Goal: Communication & Community: Ask a question

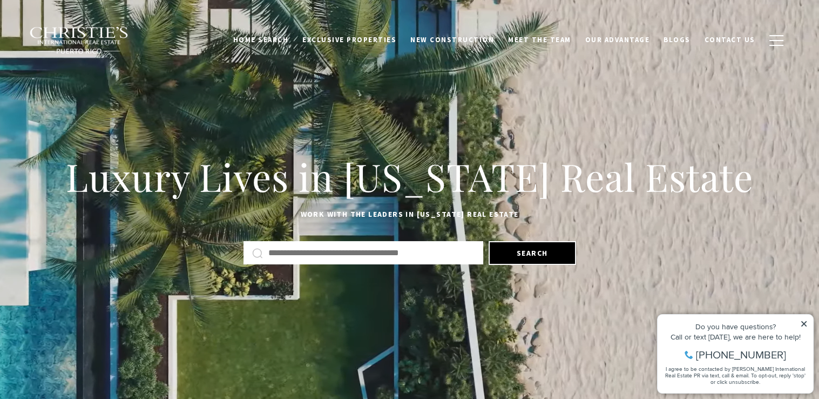
click at [808, 322] on icon at bounding box center [804, 324] width 8 height 8
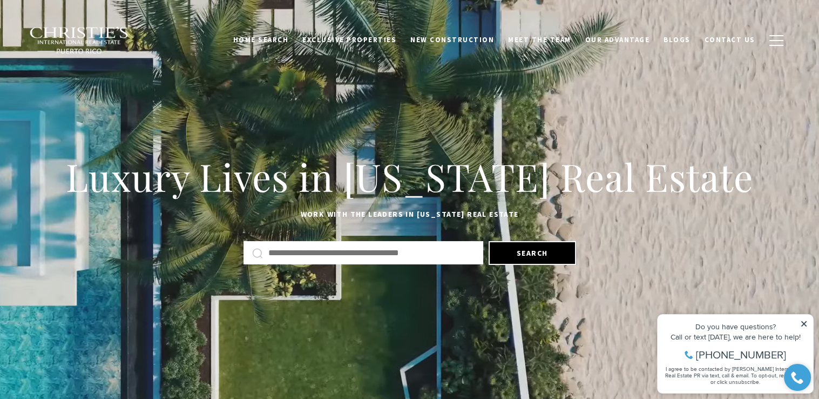
click at [802, 323] on icon at bounding box center [804, 324] width 8 height 8
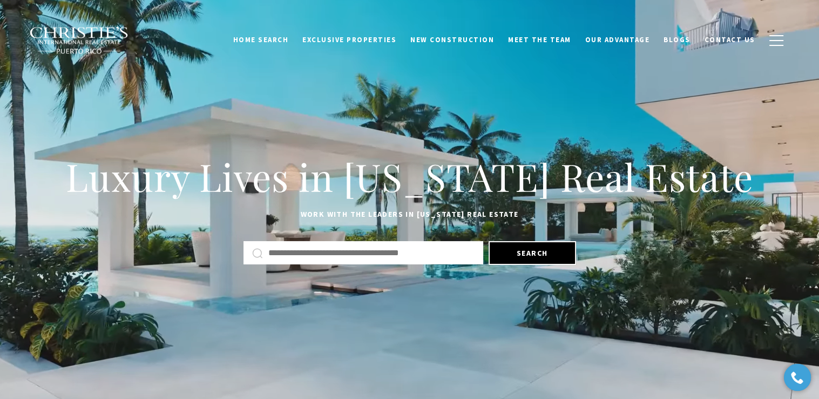
click at [316, 253] on input "text" at bounding box center [371, 253] width 206 height 14
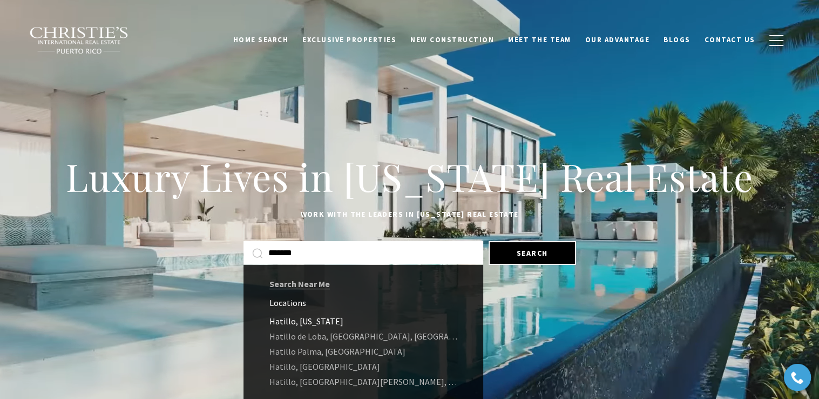
type input "*******"
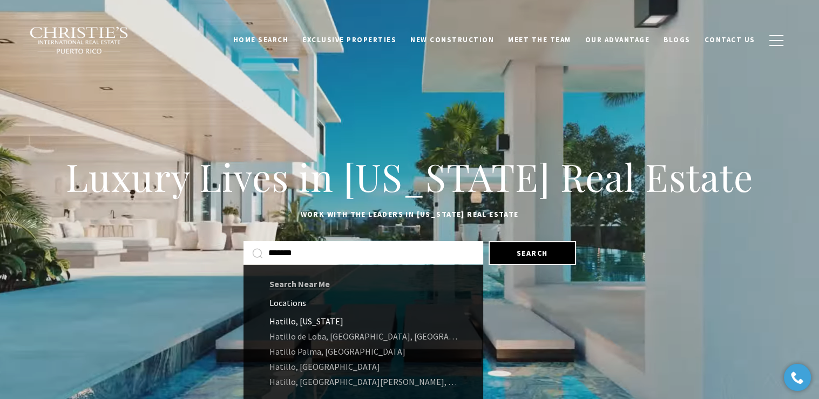
click at [312, 326] on link "Hatillo, Puerto Rico" at bounding box center [364, 320] width 240 height 15
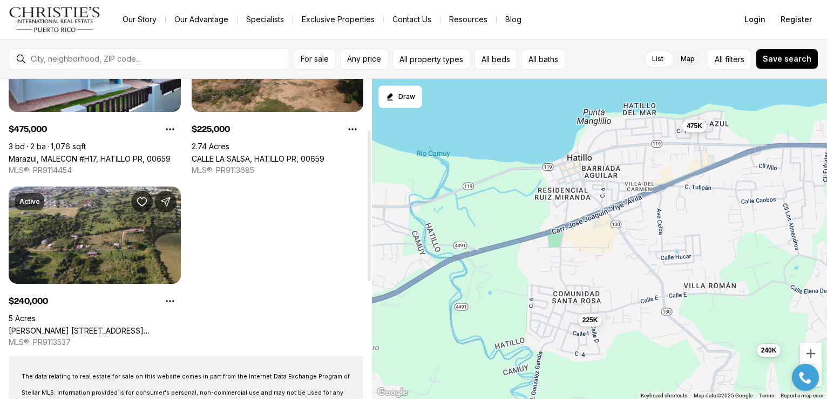
scroll to position [108, 0]
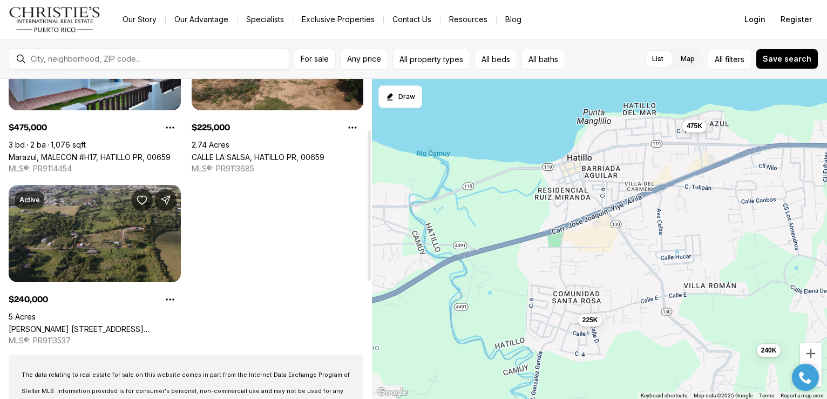
click at [71, 324] on link "carr 130 DELGADO, HATILLO PR, 00659" at bounding box center [95, 328] width 172 height 9
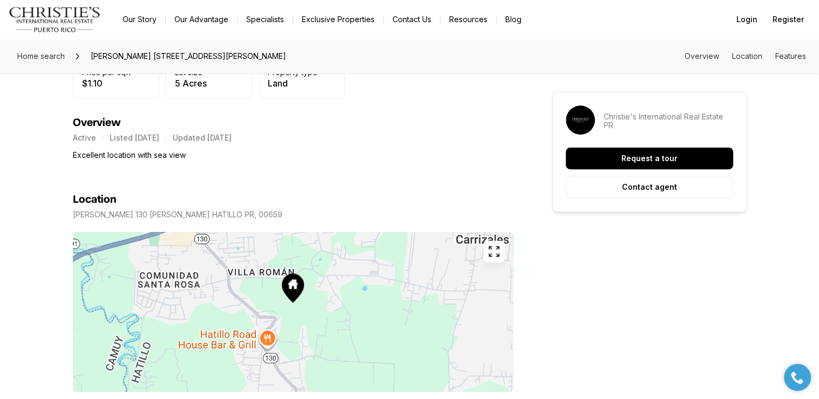
scroll to position [378, 0]
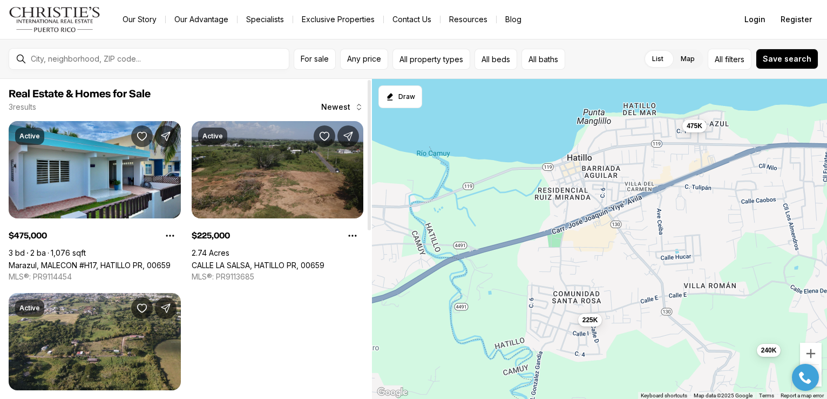
click at [269, 260] on link "CALLE LA SALSA, HATILLO PR, 00659" at bounding box center [258, 264] width 133 height 9
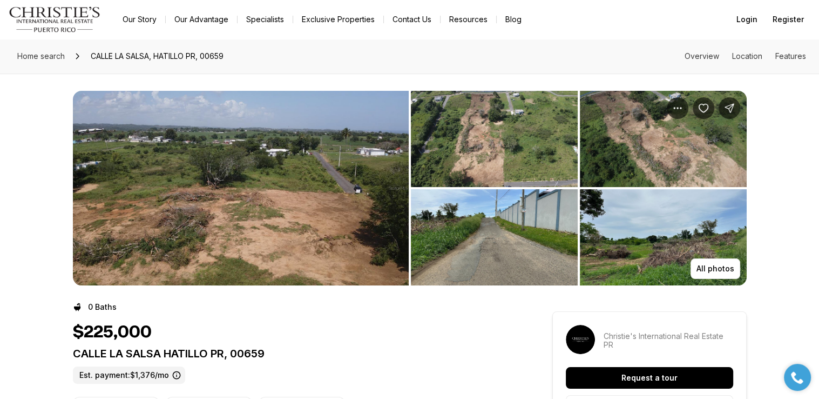
click at [478, 139] on img "View image gallery" at bounding box center [494, 139] width 167 height 96
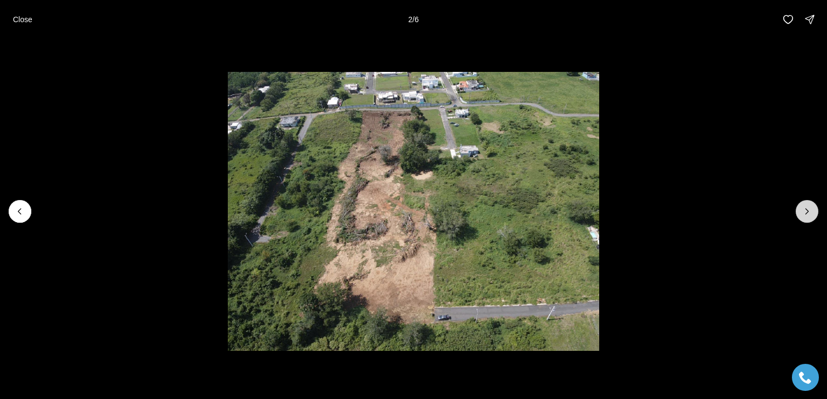
click at [812, 213] on icon "Next slide" at bounding box center [807, 211] width 11 height 11
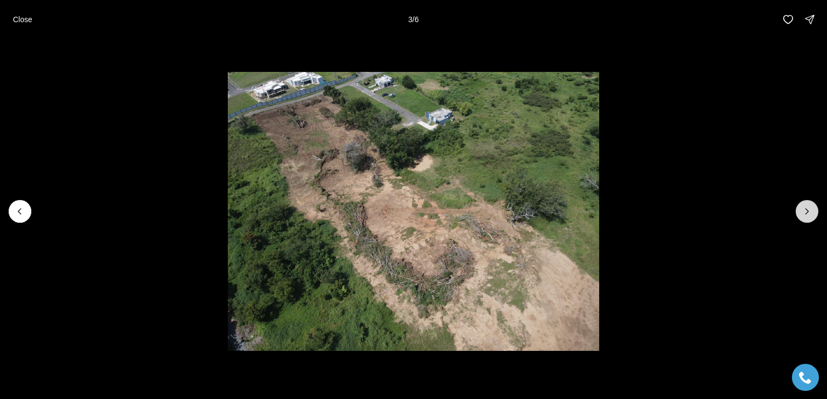
click at [812, 213] on icon "Next slide" at bounding box center [807, 211] width 11 height 11
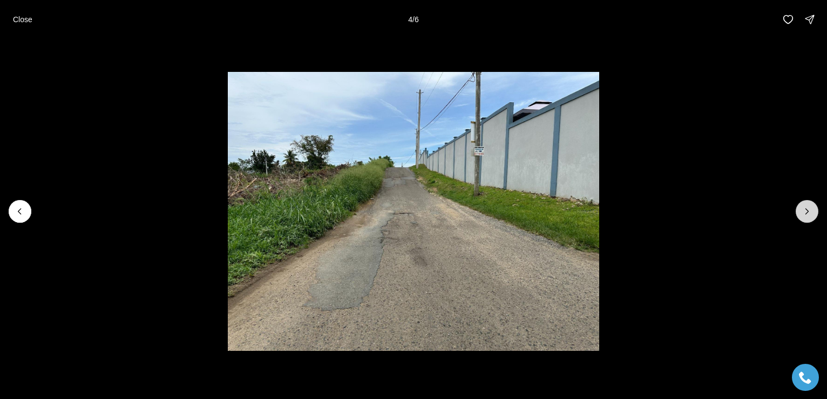
click at [812, 213] on icon "Next slide" at bounding box center [807, 211] width 11 height 11
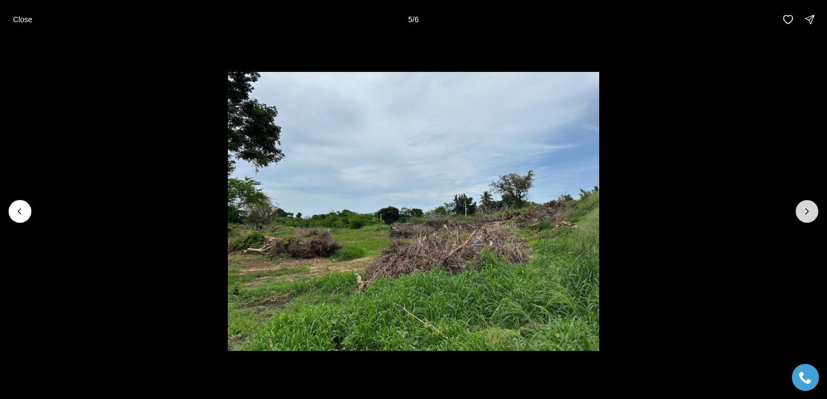
click at [812, 213] on icon "Next slide" at bounding box center [807, 211] width 11 height 11
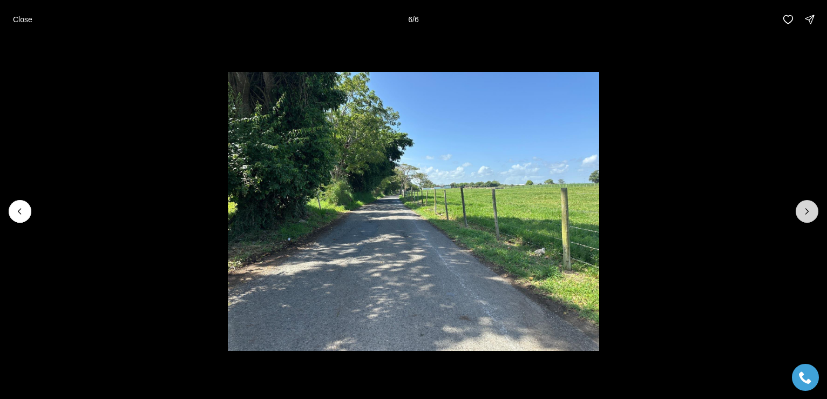
click at [812, 213] on div at bounding box center [807, 211] width 23 height 23
click at [18, 18] on p "Close" at bounding box center [22, 19] width 19 height 9
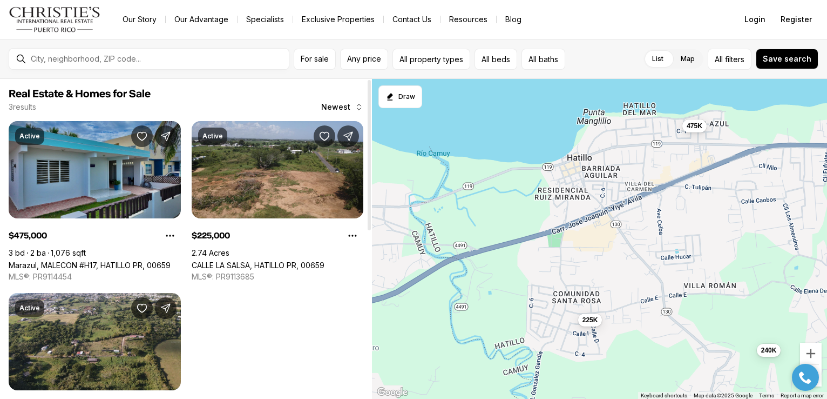
click at [75, 260] on link "Marazul, MALECON #H17, HATILLO PR, 00659" at bounding box center [90, 264] width 162 height 9
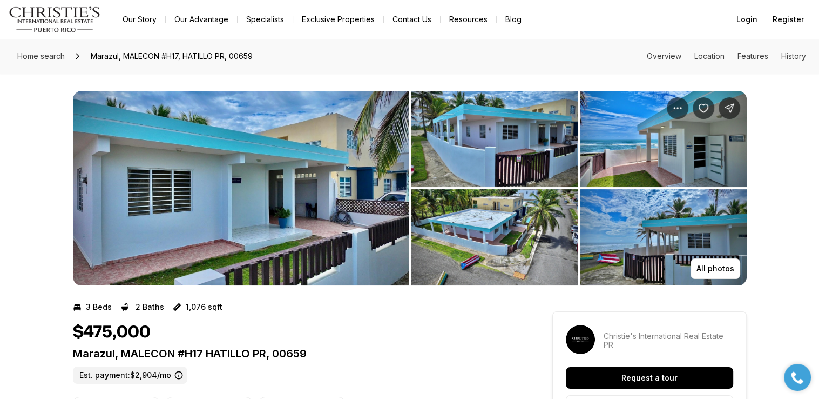
click at [305, 234] on img "View image gallery" at bounding box center [241, 188] width 336 height 194
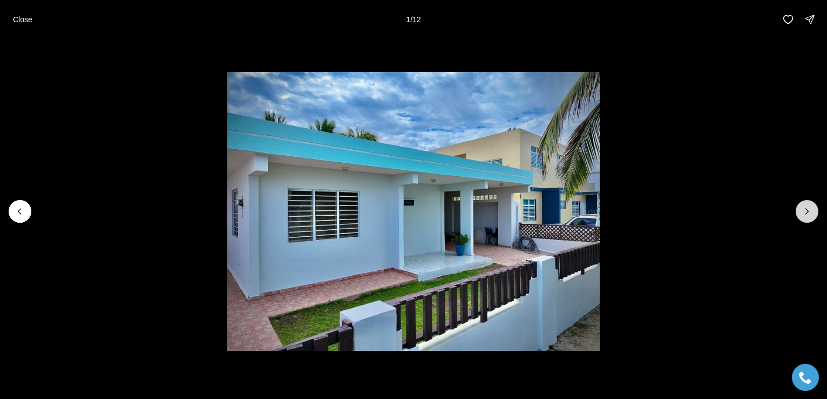
click at [810, 212] on icon "Next slide" at bounding box center [807, 211] width 11 height 11
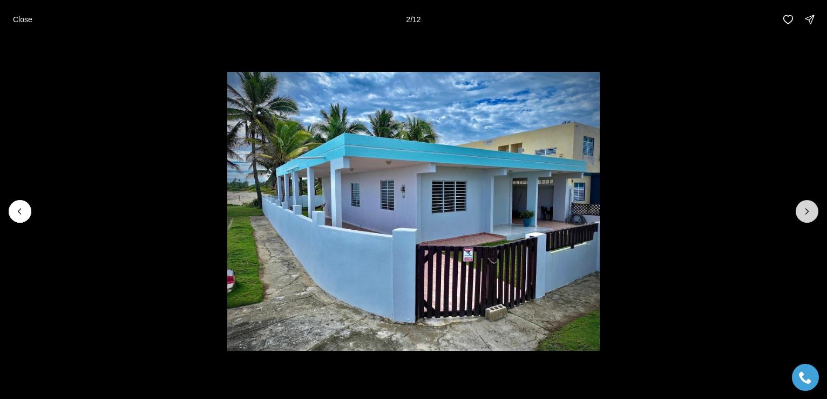
click at [810, 212] on icon "Next slide" at bounding box center [807, 211] width 11 height 11
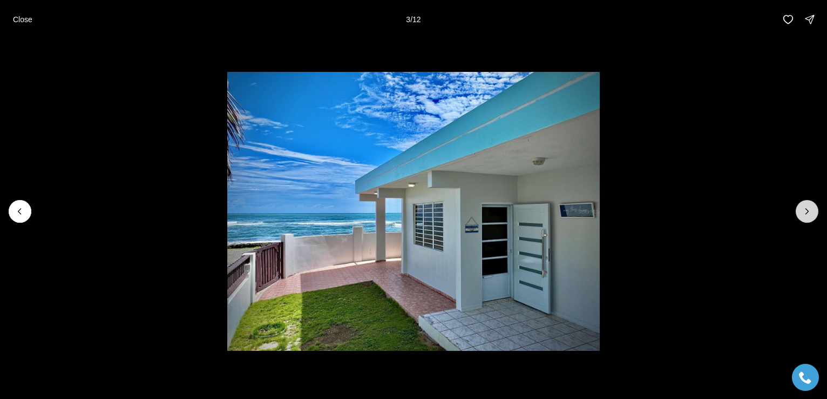
click at [810, 212] on icon "Next slide" at bounding box center [807, 211] width 11 height 11
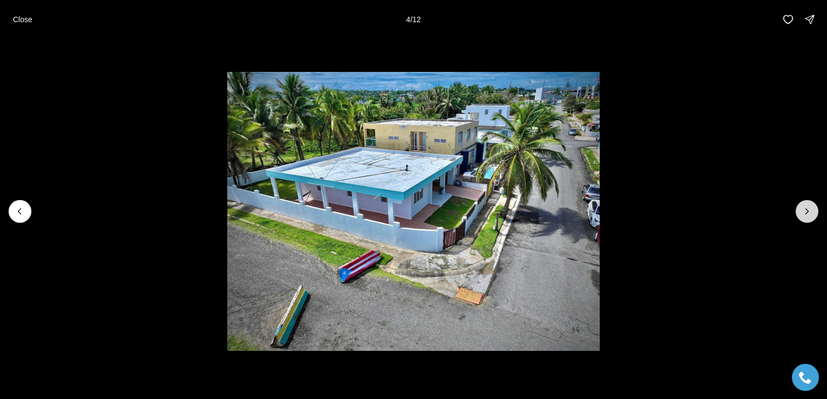
click at [810, 212] on icon "Next slide" at bounding box center [807, 211] width 11 height 11
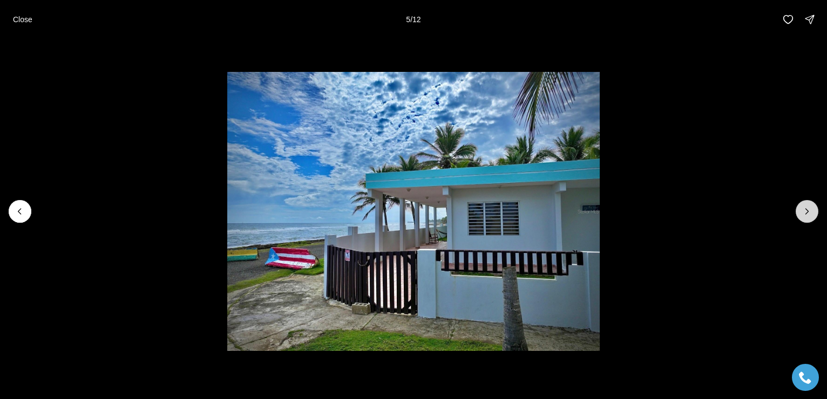
click at [810, 212] on icon "Next slide" at bounding box center [807, 211] width 11 height 11
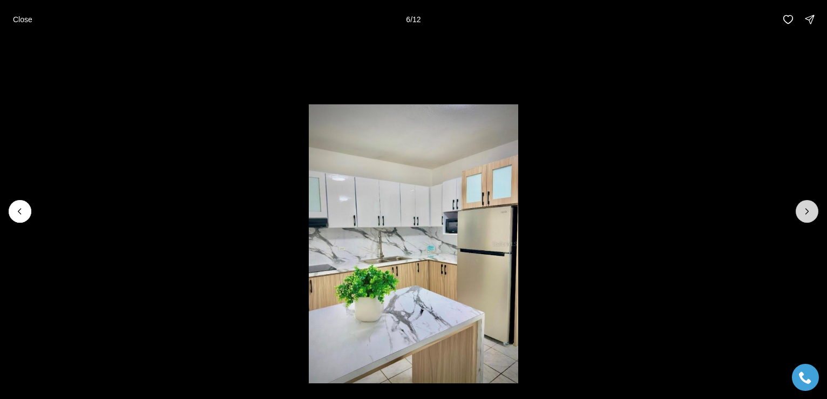
click at [810, 212] on icon "Next slide" at bounding box center [807, 211] width 11 height 11
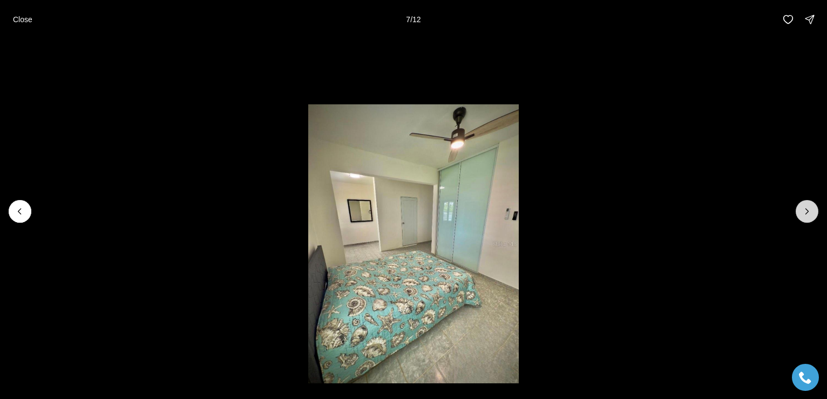
click at [810, 212] on icon "Next slide" at bounding box center [807, 211] width 11 height 11
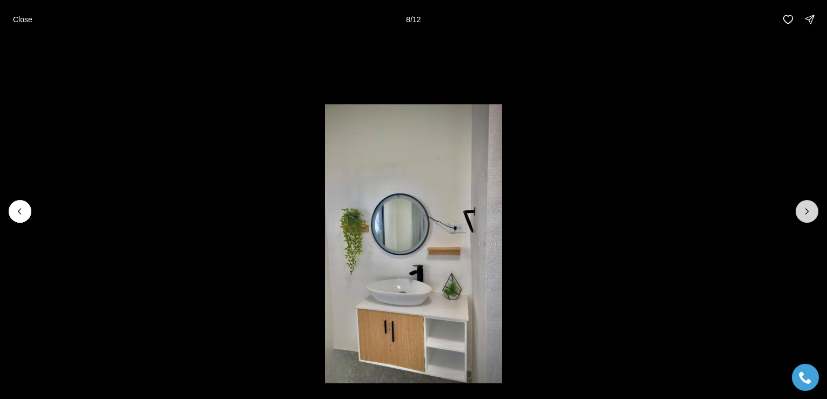
click at [810, 212] on icon "Next slide" at bounding box center [807, 211] width 11 height 11
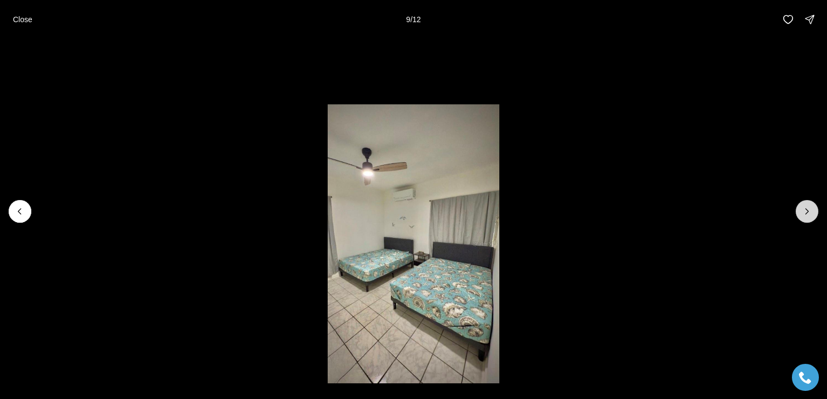
click at [810, 212] on icon "Next slide" at bounding box center [807, 211] width 11 height 11
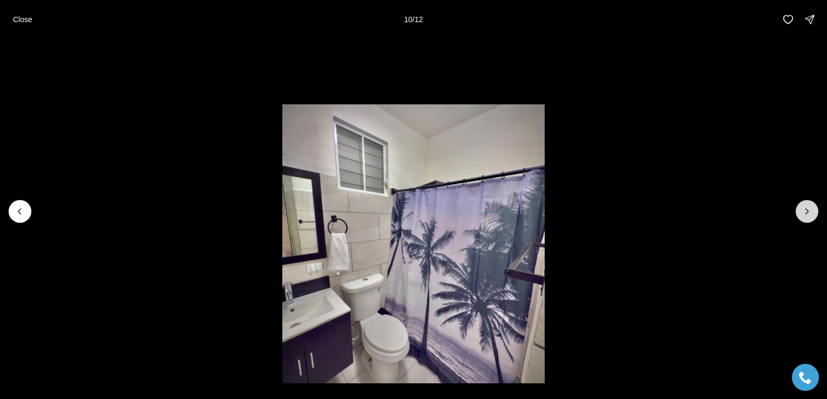
click at [810, 212] on icon "Next slide" at bounding box center [807, 211] width 11 height 11
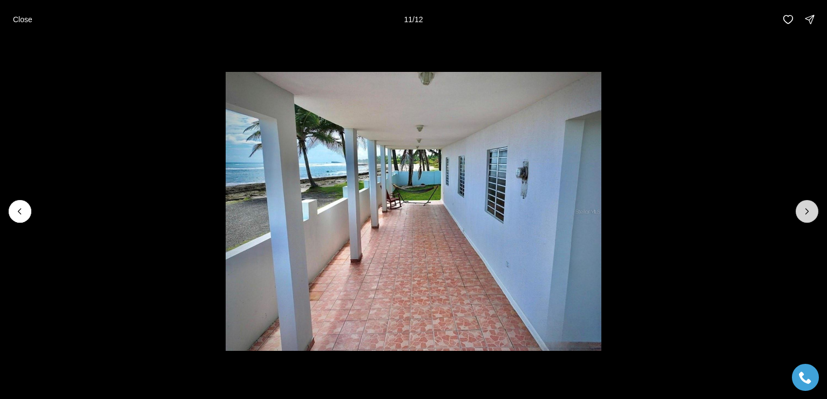
click at [810, 212] on icon "Next slide" at bounding box center [807, 211] width 11 height 11
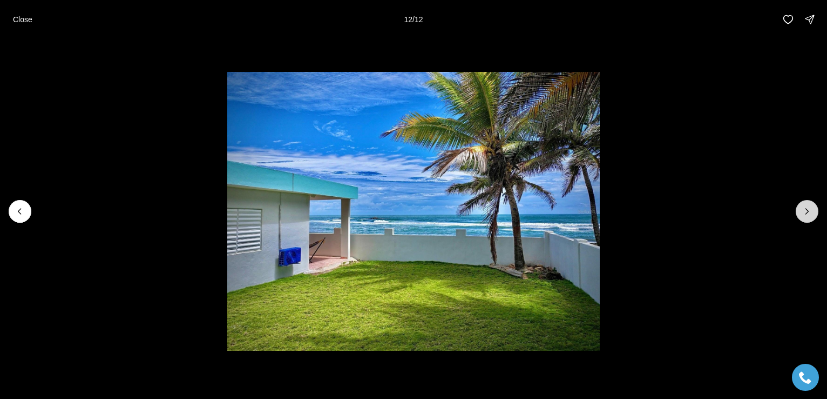
click at [810, 212] on div at bounding box center [807, 211] width 23 height 23
click at [819, 211] on li "12 of 12" at bounding box center [413, 211] width 827 height 345
click at [801, 213] on div at bounding box center [807, 211] width 23 height 23
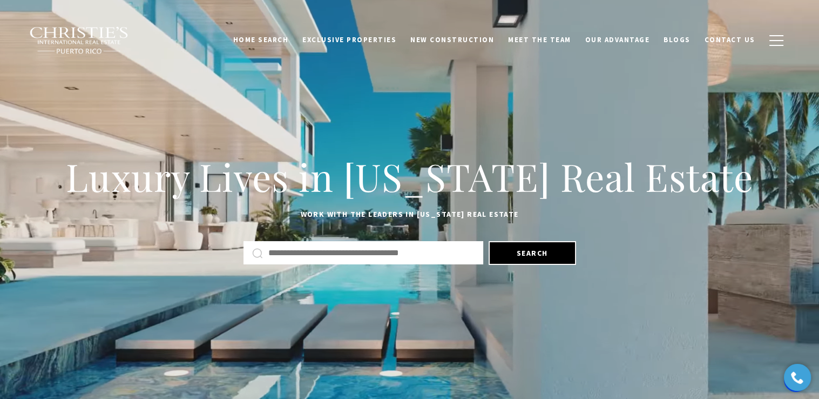
click at [326, 242] on div at bounding box center [364, 252] width 240 height 23
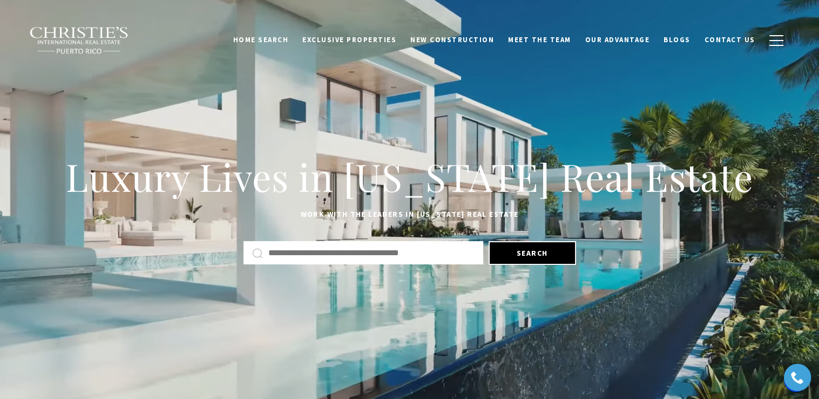
click at [332, 255] on input "Search by Address, City, or Neighborhood" at bounding box center [371, 253] width 206 height 14
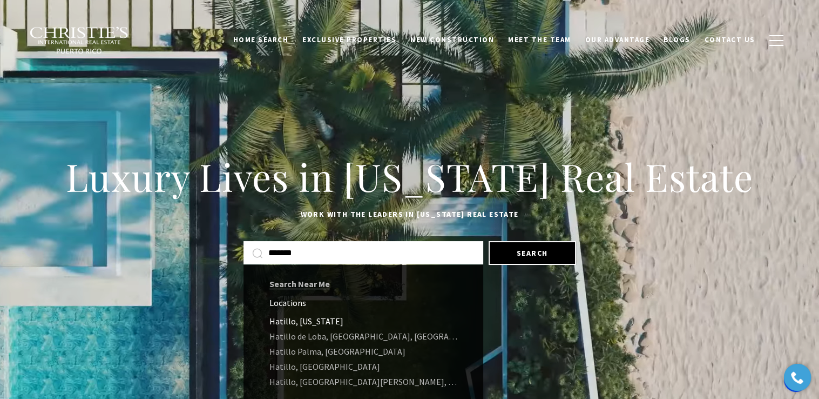
type input "*******"
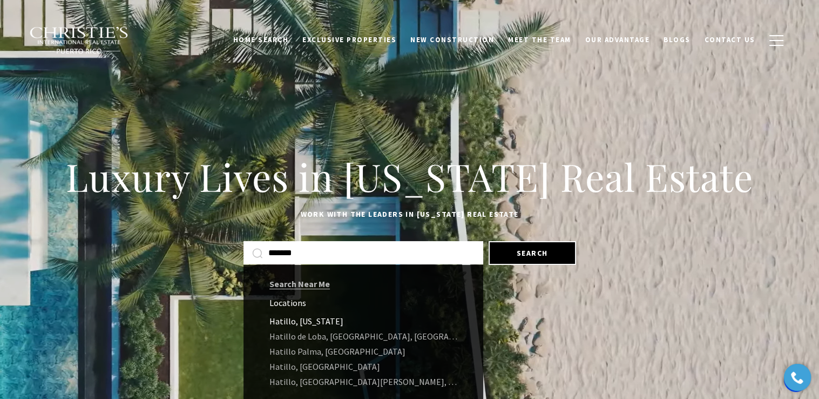
click at [332, 322] on link "Hatillo, [US_STATE]" at bounding box center [364, 320] width 240 height 15
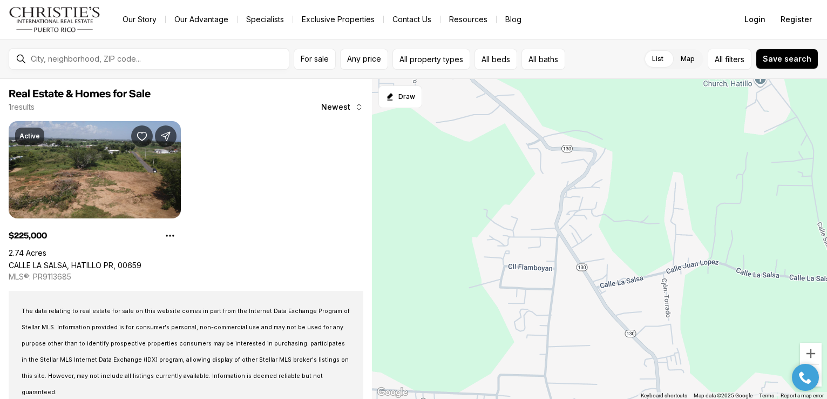
drag, startPoint x: 604, startPoint y: 262, endPoint x: 428, endPoint y: -6, distance: 320.7
click at [428, 0] on html "Go to: Homepage Our Story Our Advantage Specialists Exclusive Properties Contac…" at bounding box center [413, 199] width 827 height 399
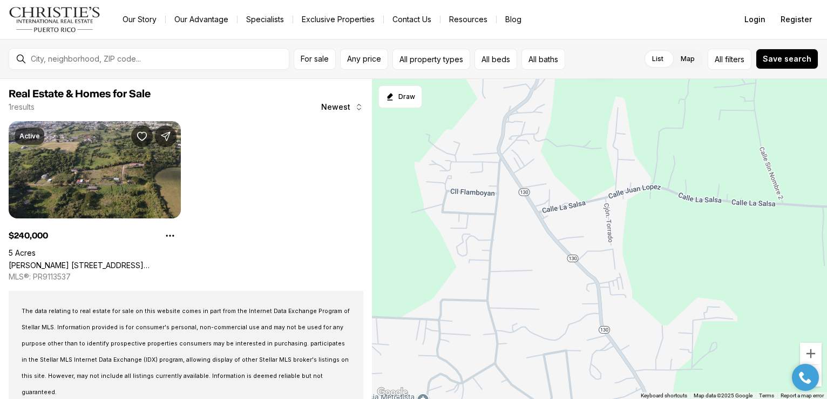
drag, startPoint x: 581, startPoint y: 328, endPoint x: 518, endPoint y: 249, distance: 100.8
click at [518, 249] on div "240K" at bounding box center [599, 239] width 455 height 320
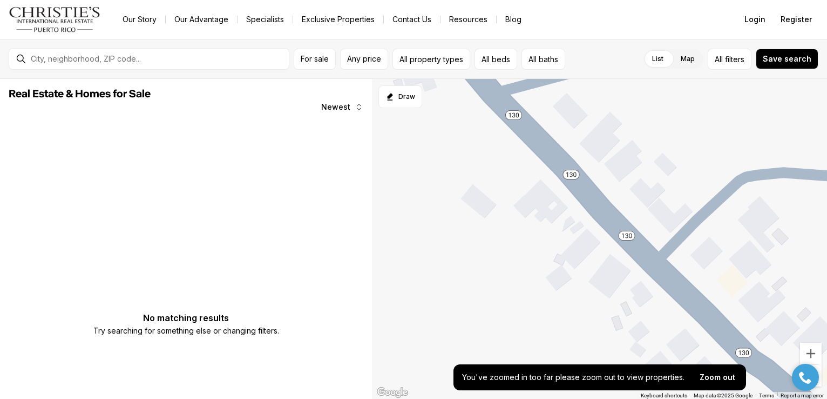
click at [485, 206] on div at bounding box center [599, 239] width 455 height 320
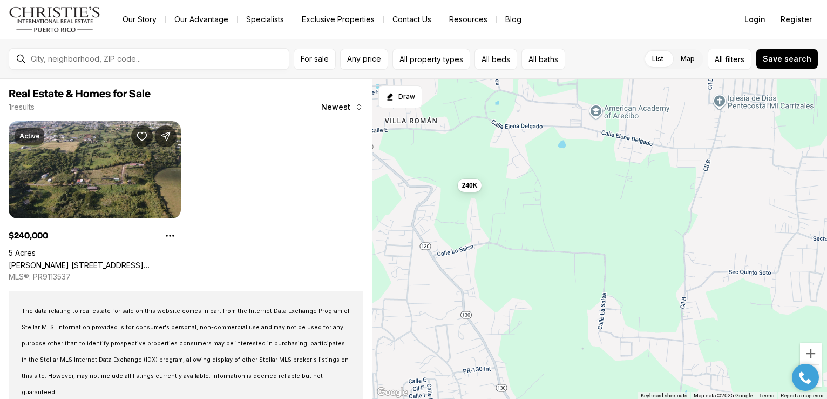
click at [141, 24] on link "Our Story" at bounding box center [139, 19] width 51 height 15
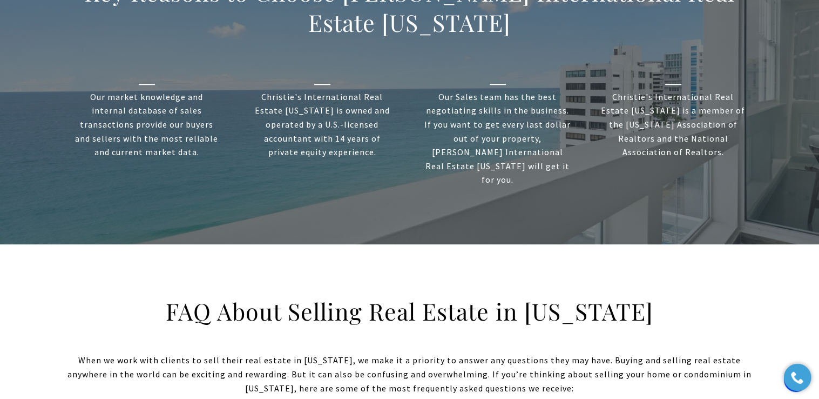
scroll to position [1134, 0]
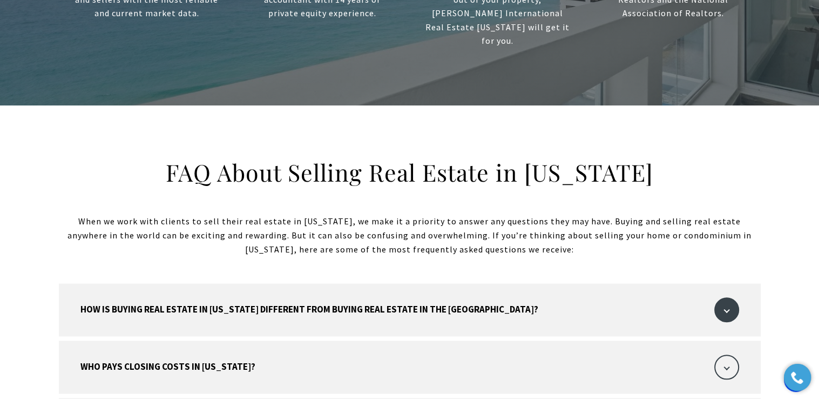
click at [723, 354] on span "button" at bounding box center [726, 366] width 25 height 25
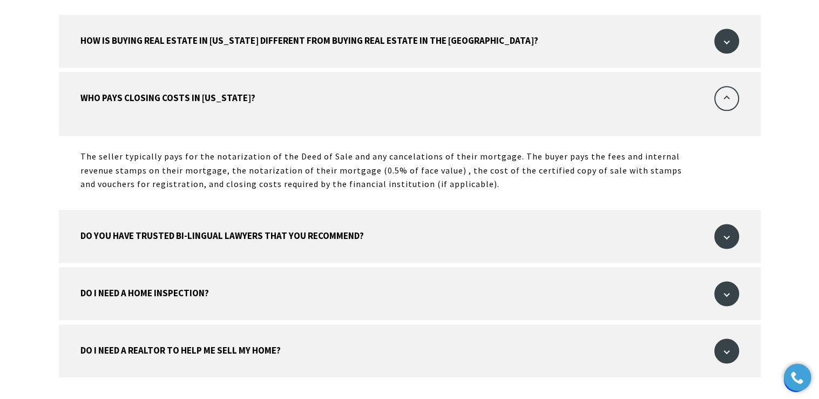
scroll to position [1405, 0]
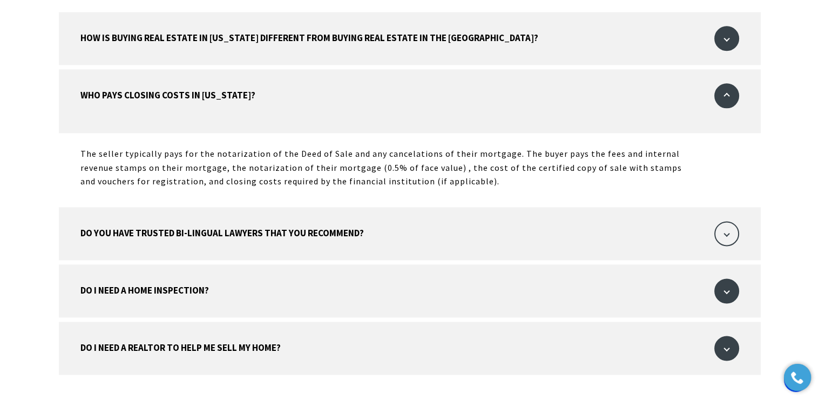
click at [728, 221] on span "button" at bounding box center [726, 233] width 25 height 25
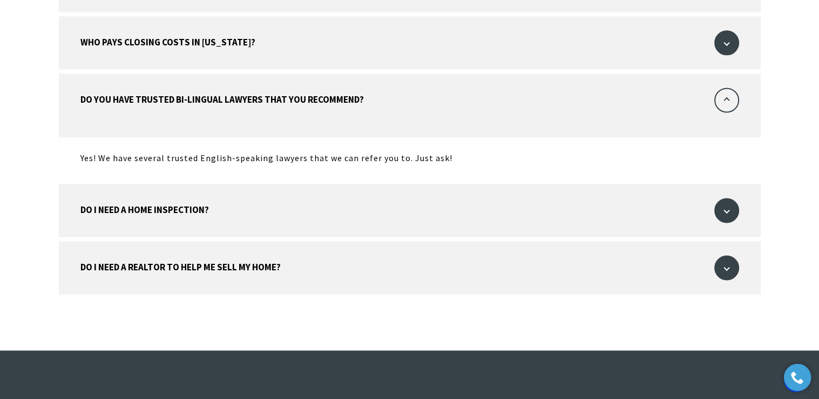
scroll to position [1462, 0]
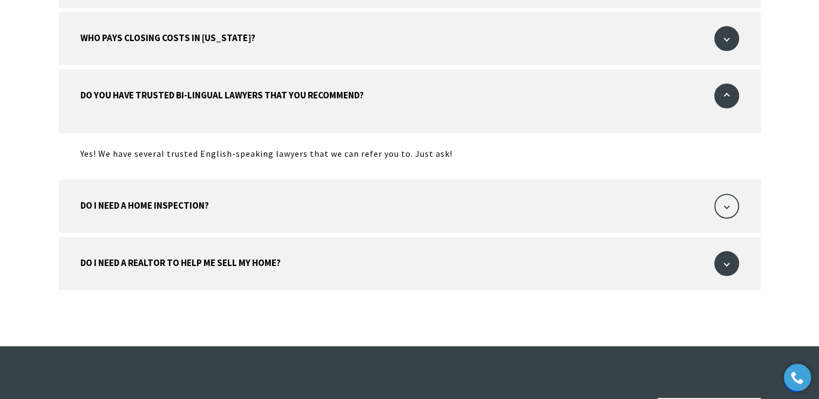
click at [720, 193] on span "button" at bounding box center [726, 205] width 25 height 25
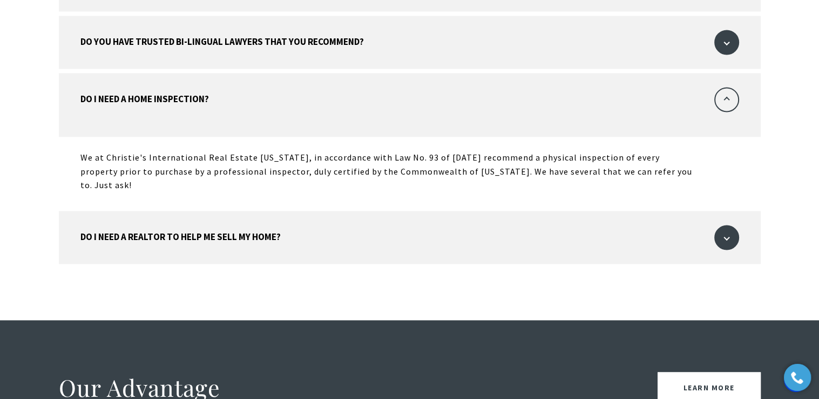
scroll to position [1520, 0]
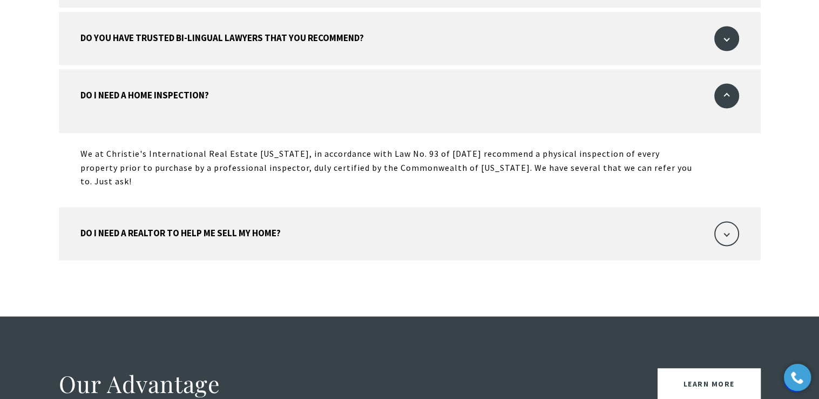
click at [719, 221] on span "button" at bounding box center [726, 233] width 25 height 25
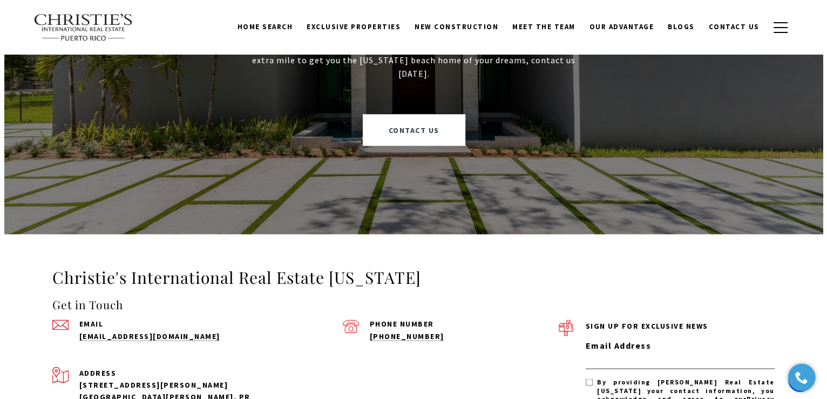
scroll to position [2063, 0]
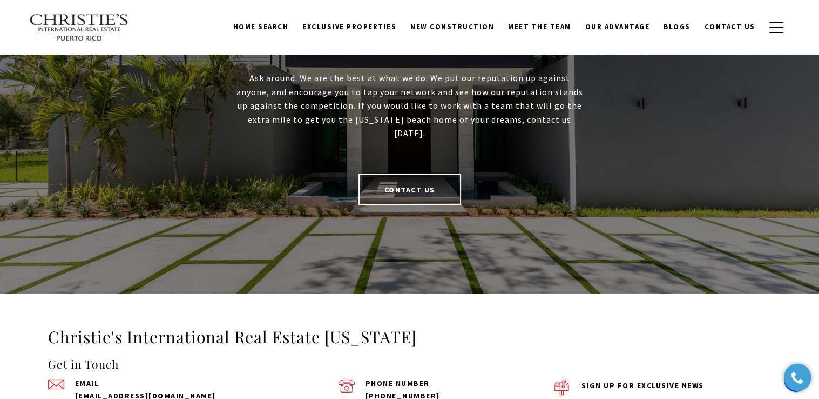
click at [441, 174] on link "Contact Us" at bounding box center [410, 189] width 103 height 31
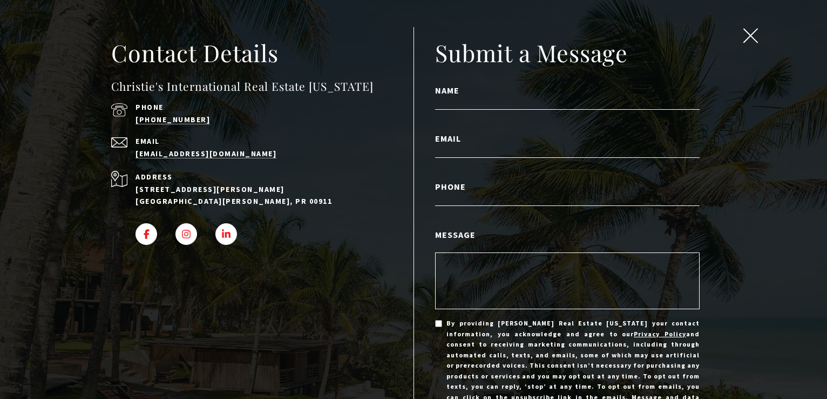
click at [488, 105] on input "Name" at bounding box center [567, 103] width 265 height 14
type input "*********"
type input "**********"
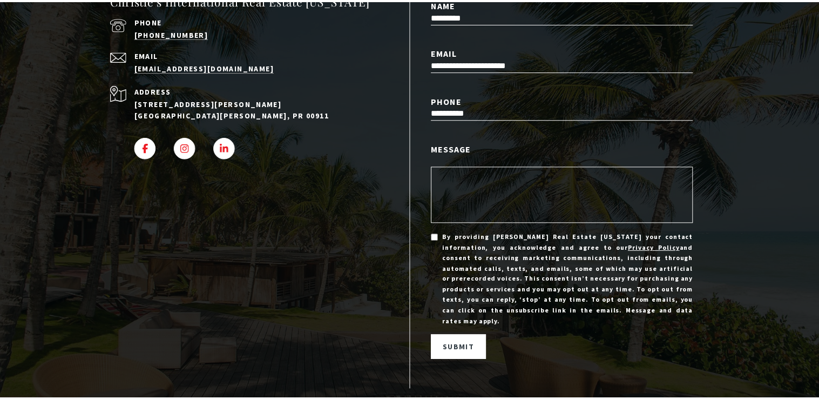
scroll to position [87, 0]
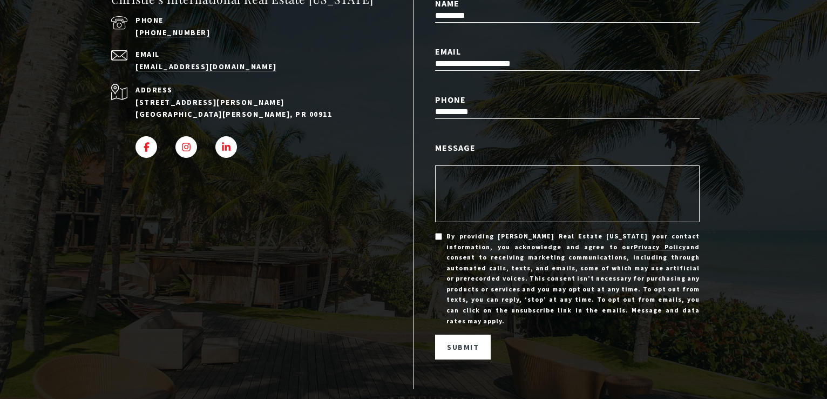
click at [514, 187] on textarea "Message" at bounding box center [567, 193] width 265 height 57
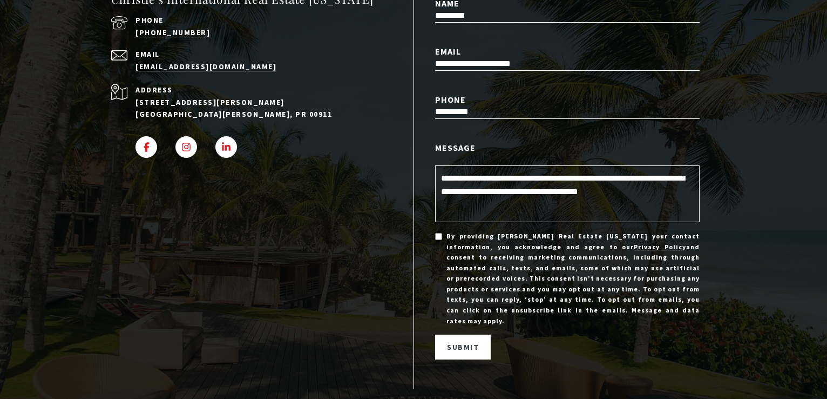
click at [598, 191] on textarea "**********" at bounding box center [567, 193] width 265 height 57
click at [600, 191] on textarea "**********" at bounding box center [567, 193] width 265 height 57
click at [662, 192] on textarea "**********" at bounding box center [567, 193] width 265 height 57
click at [469, 205] on textarea "**********" at bounding box center [567, 193] width 265 height 57
click at [496, 209] on textarea "**********" at bounding box center [567, 193] width 265 height 57
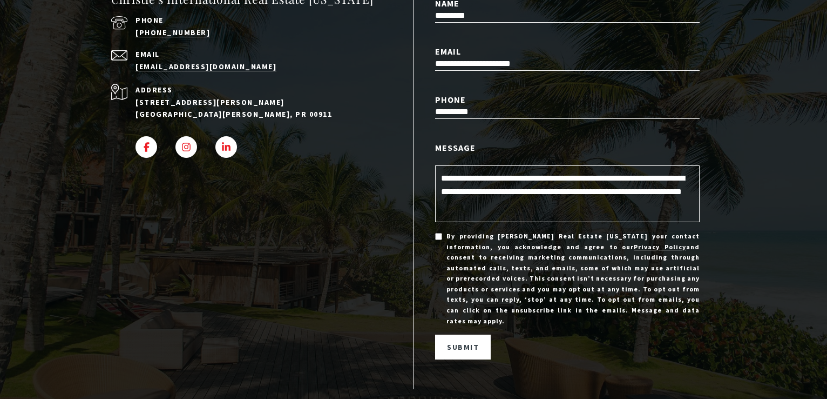
click at [492, 205] on textarea "**********" at bounding box center [567, 193] width 265 height 57
click at [604, 210] on textarea "**********" at bounding box center [567, 193] width 265 height 57
type textarea "**********"
click at [456, 342] on span "Submit" at bounding box center [463, 347] width 32 height 10
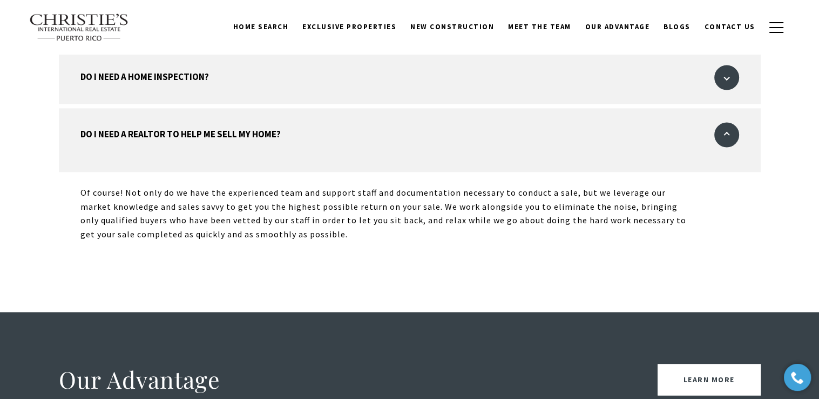
scroll to position [1523, 0]
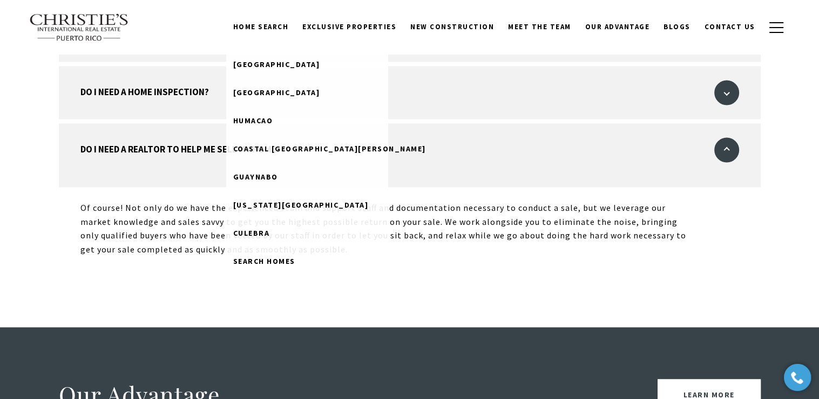
click at [289, 32] on link "Home Search" at bounding box center [261, 27] width 70 height 21
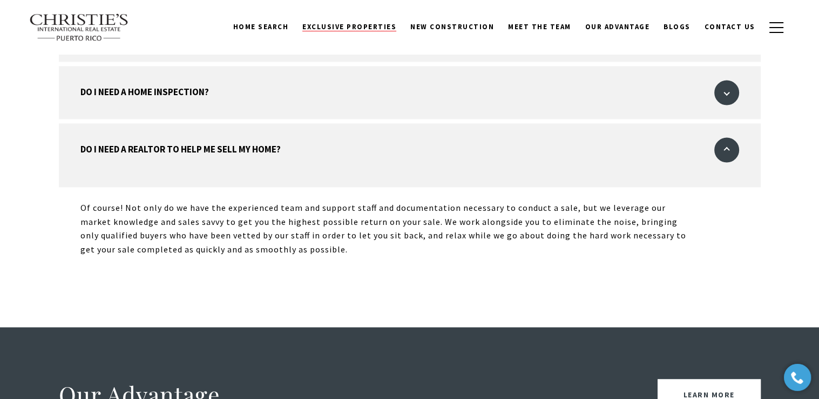
click at [395, 26] on span "Exclusive Properties" at bounding box center [349, 26] width 94 height 9
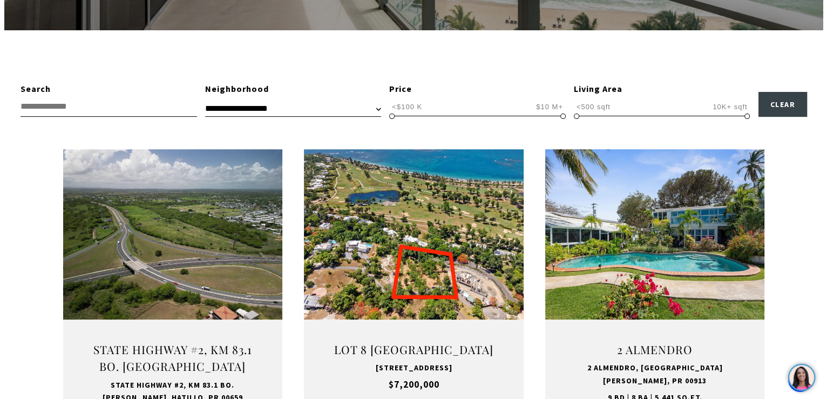
scroll to position [324, 0]
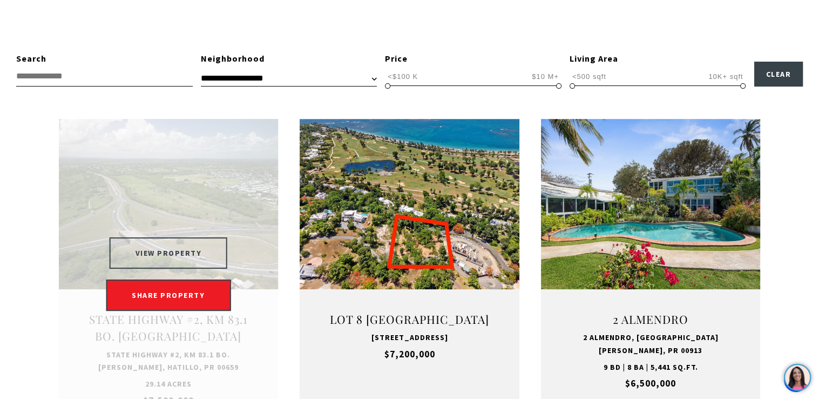
click at [157, 241] on button "VIEW PROPERTY" at bounding box center [169, 252] width 118 height 31
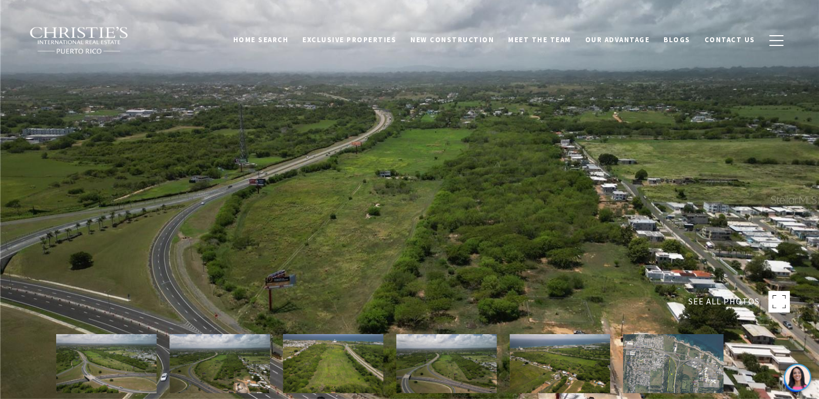
click at [220, 370] on img at bounding box center [220, 363] width 100 height 59
click at [311, 360] on img at bounding box center [333, 363] width 100 height 59
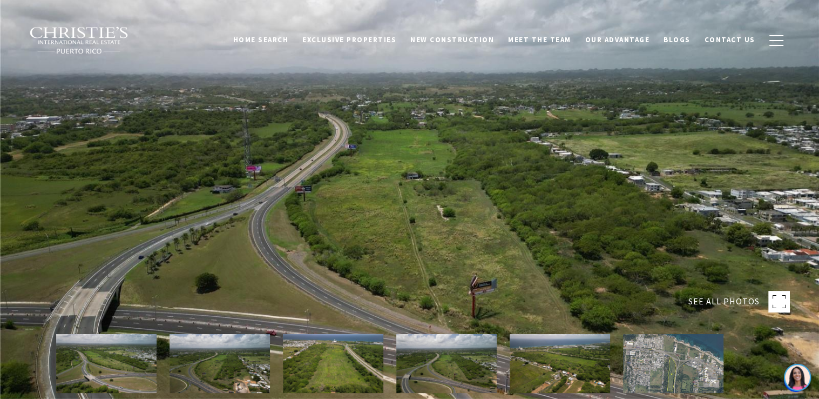
click at [468, 383] on img at bounding box center [446, 363] width 100 height 59
click at [552, 389] on img at bounding box center [560, 363] width 100 height 59
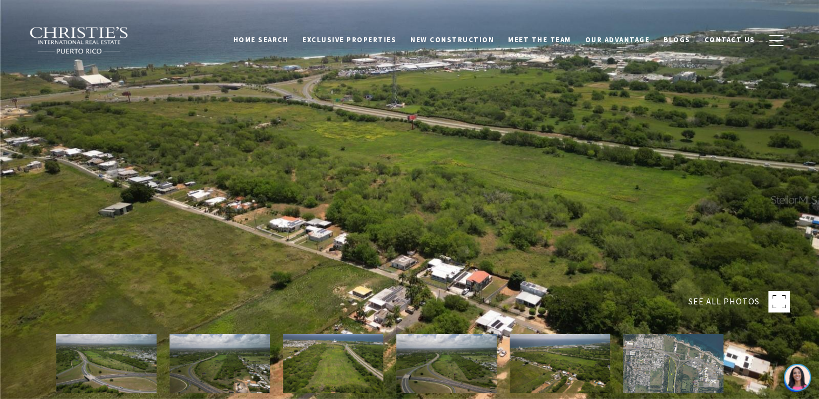
click at [644, 369] on img at bounding box center [673, 363] width 100 height 59
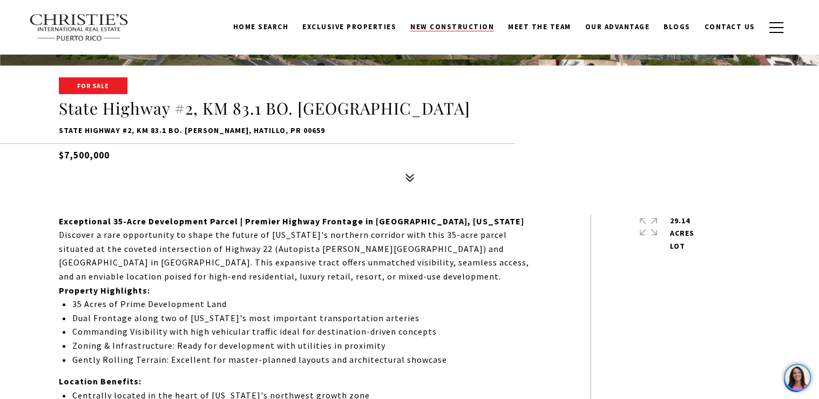
scroll to position [324, 0]
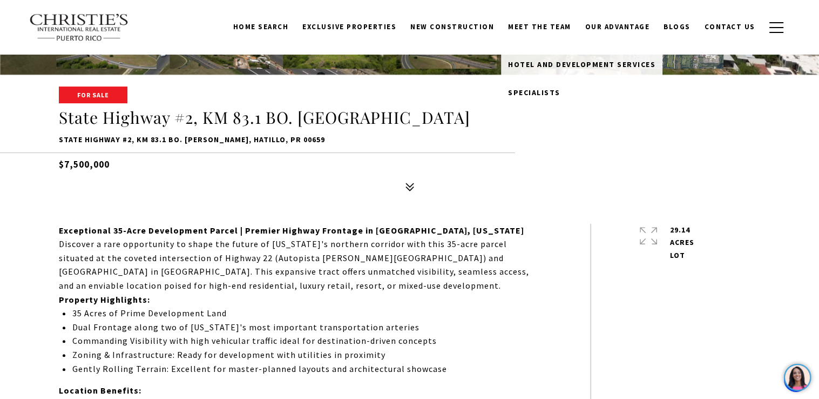
click at [525, 32] on link "Meet the Team" at bounding box center [539, 27] width 77 height 21
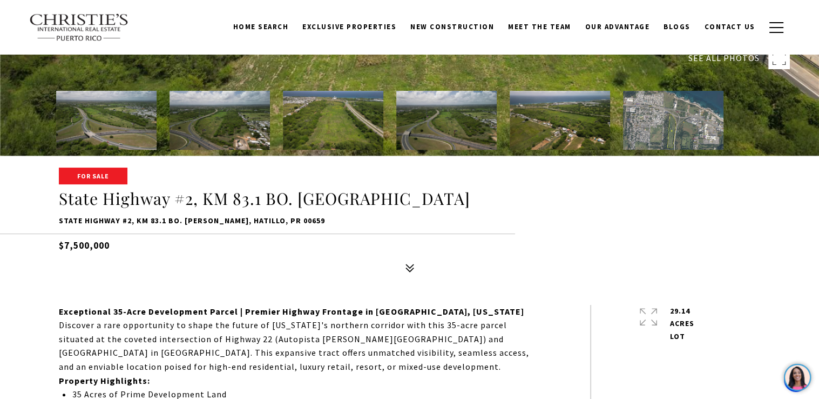
scroll to position [216, 0]
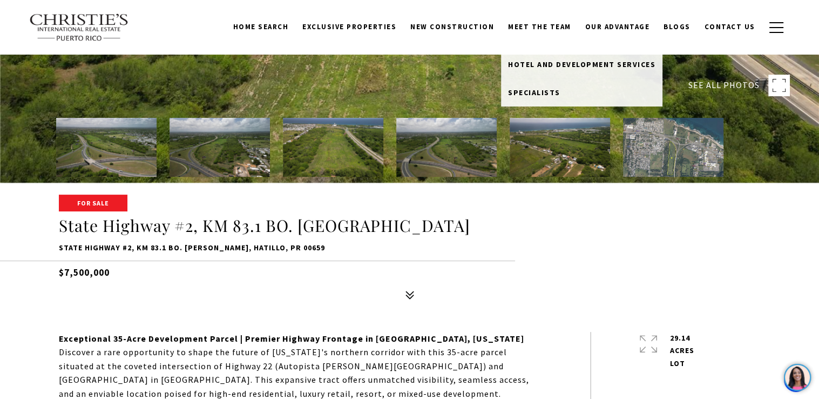
click at [536, 26] on link "Meet the Team" at bounding box center [539, 27] width 77 height 21
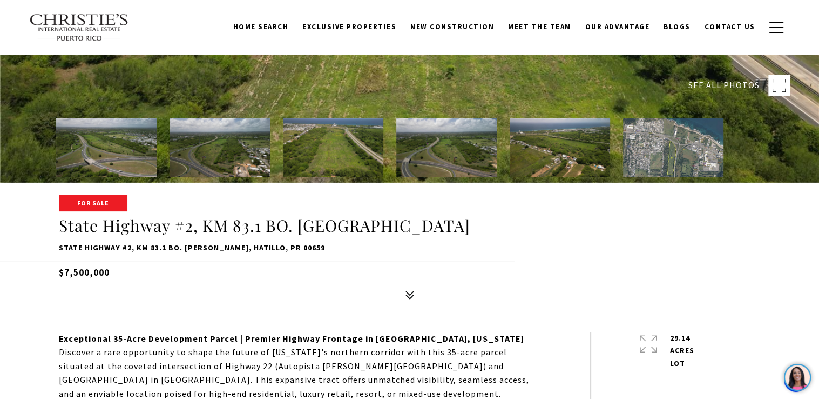
click at [536, 26] on link "Meet the Team" at bounding box center [539, 27] width 77 height 21
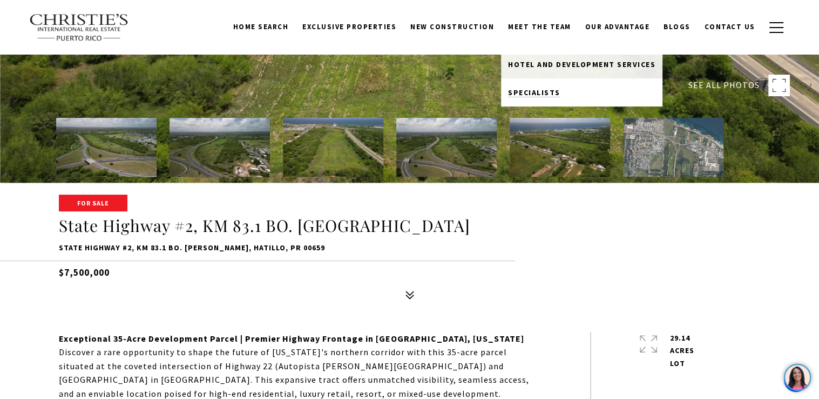
click at [534, 91] on span "Specialists" at bounding box center [534, 92] width 52 height 10
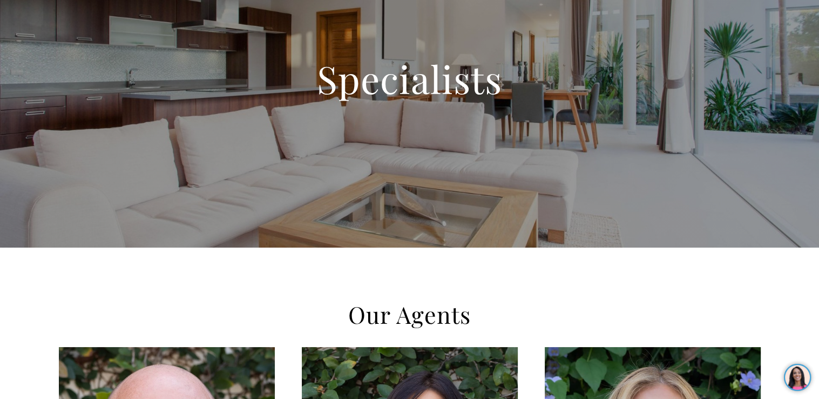
scroll to position [293, 0]
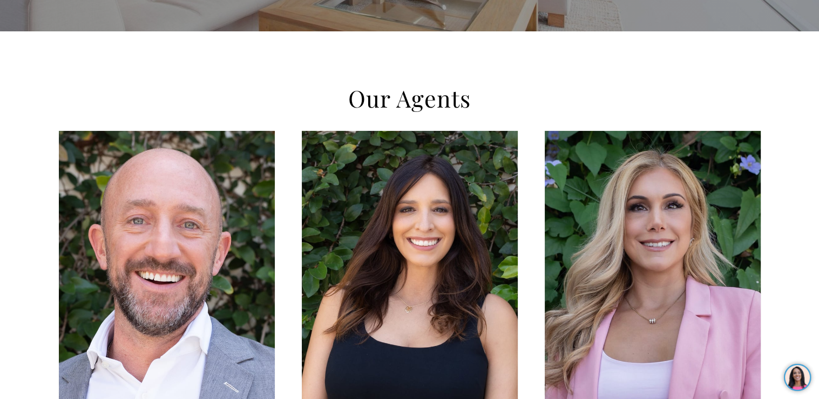
click at [195, 284] on div "LEARN MORE" at bounding box center [167, 271] width 216 height 281
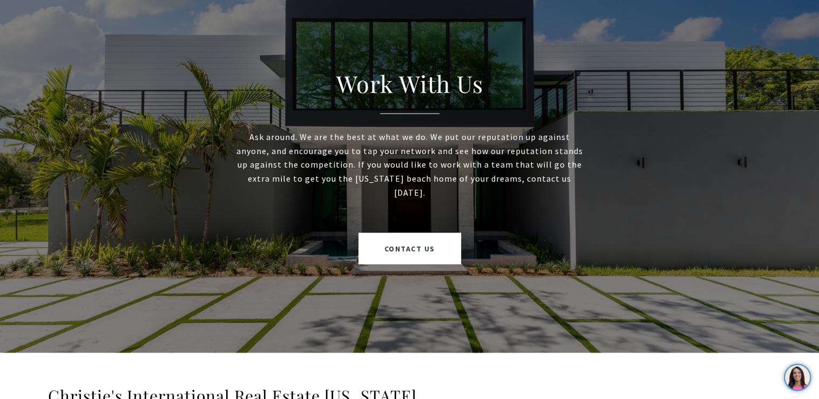
scroll to position [2831, 0]
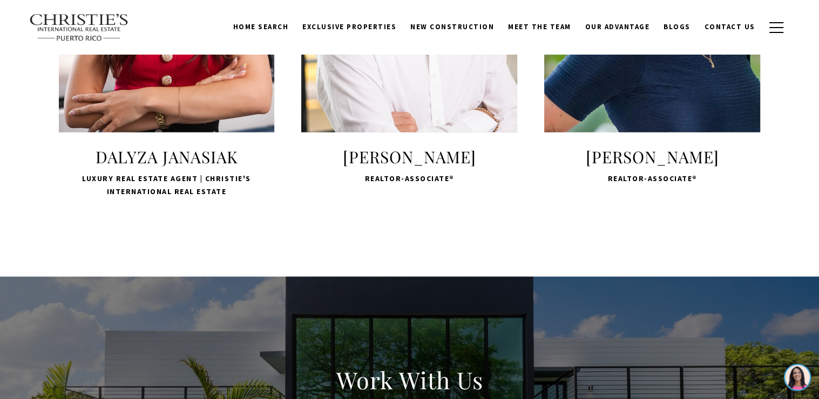
scroll to position [2183, 0]
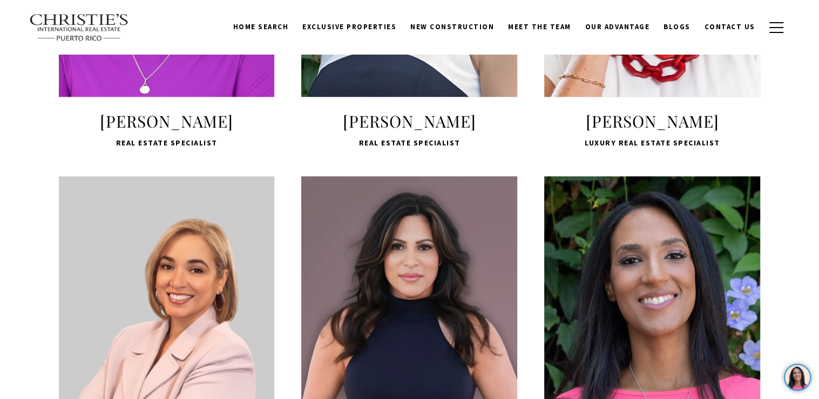
scroll to position [941, 0]
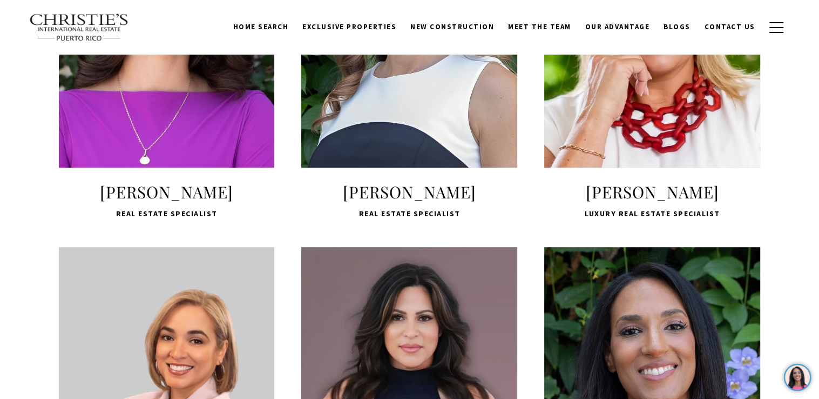
scroll to position [887, 0]
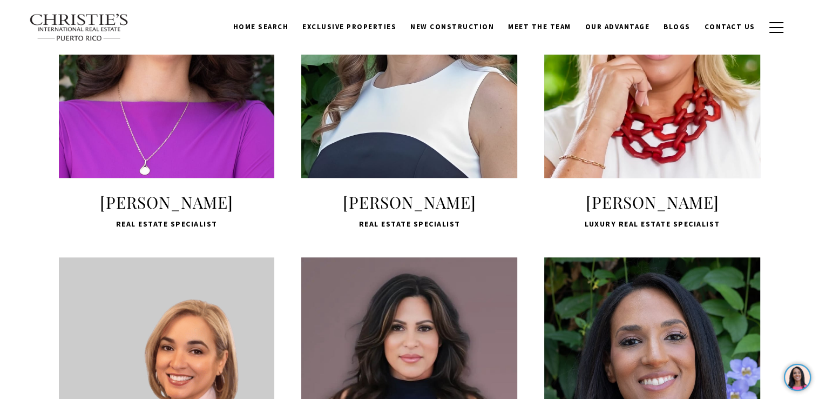
click at [374, 101] on div "LEARN MORE" at bounding box center [409, 37] width 216 height 281
click at [578, 133] on div "LEARN MORE" at bounding box center [652, 37] width 216 height 281
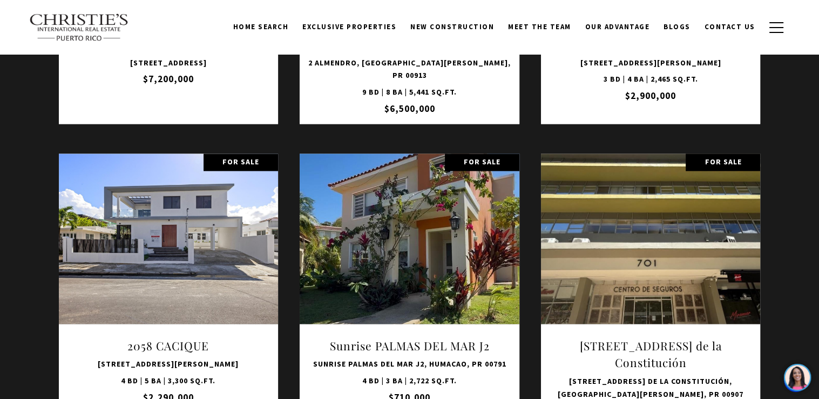
scroll to position [1566, 0]
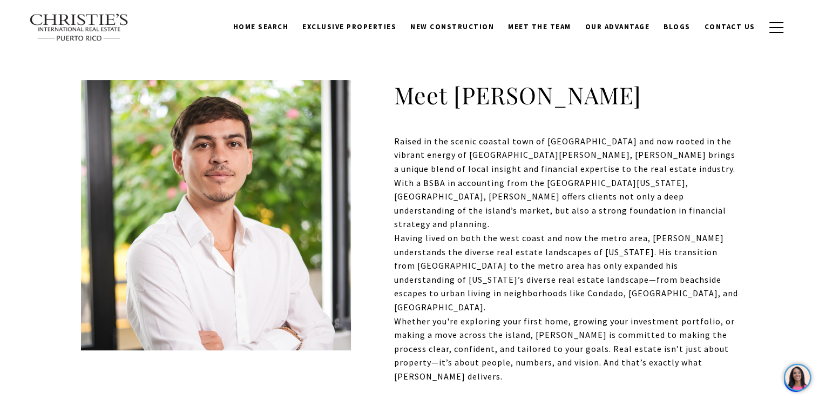
scroll to position [270, 0]
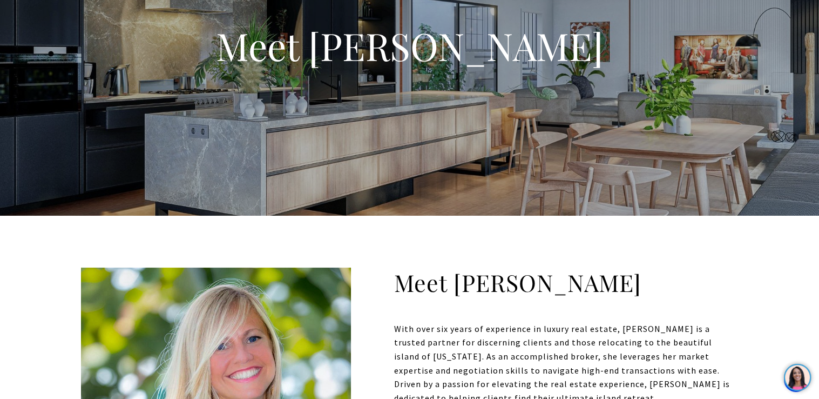
scroll to position [108, 0]
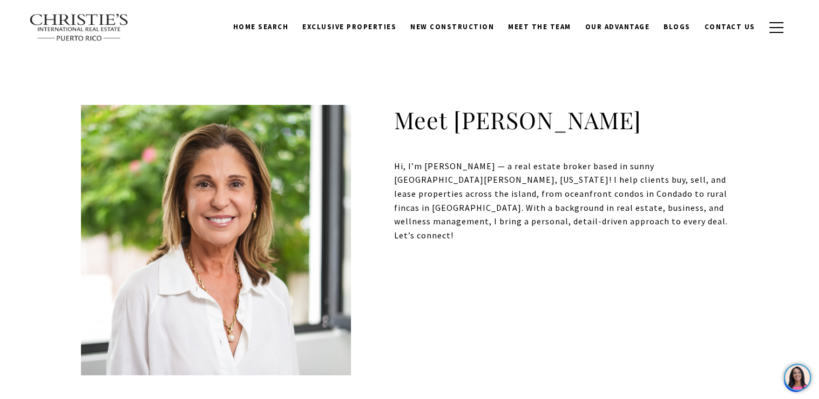
scroll to position [270, 0]
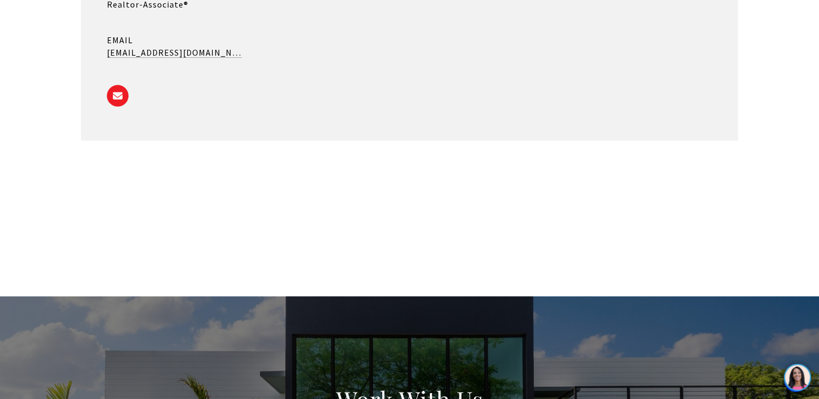
scroll to position [432, 0]
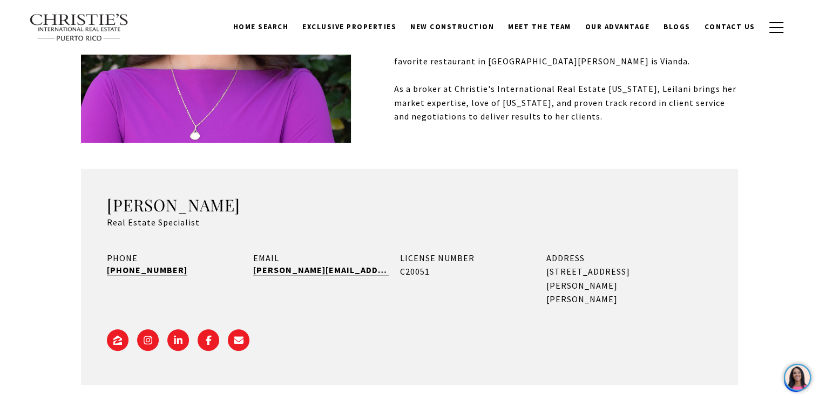
scroll to position [162, 0]
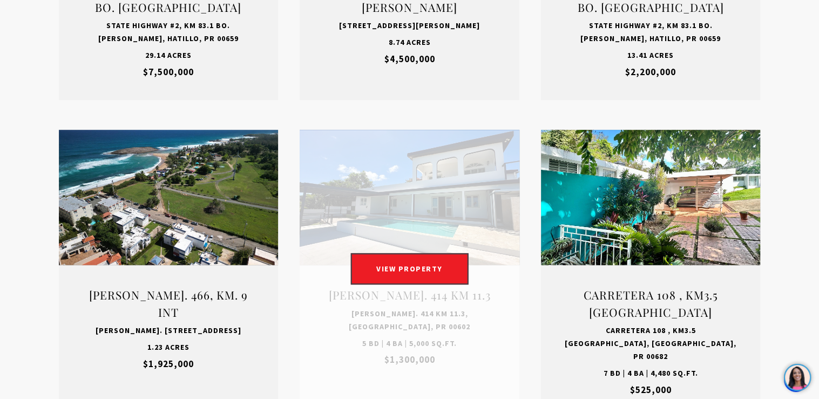
scroll to position [1404, 0]
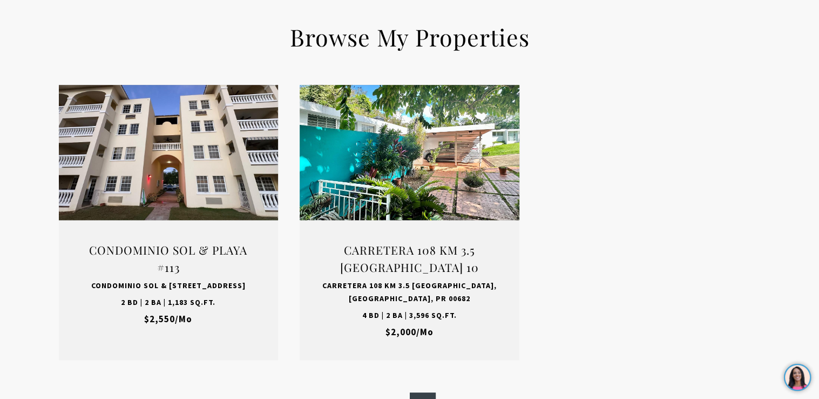
scroll to position [1094, 0]
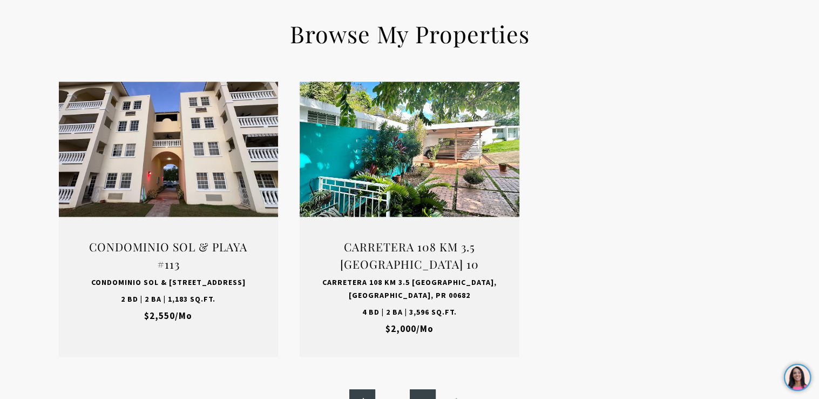
click at [367, 389] on link "«" at bounding box center [362, 402] width 26 height 26
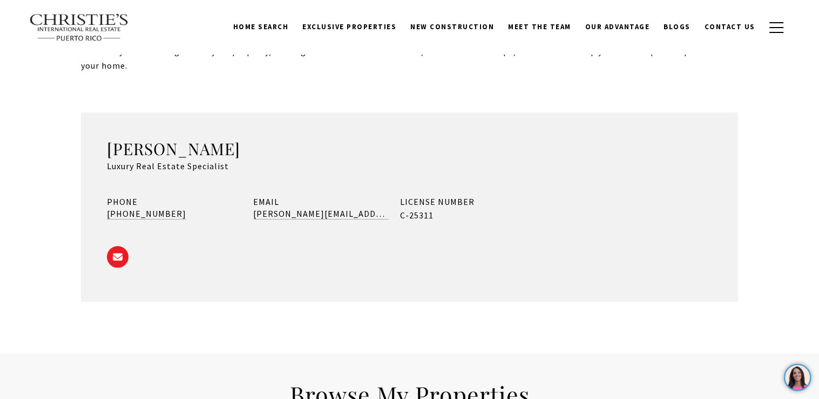
scroll to position [500, 0]
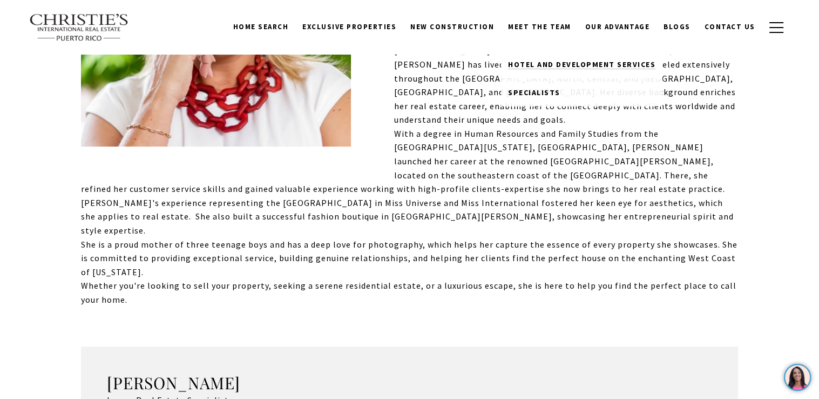
click at [563, 61] on span "Hotel and Development Services" at bounding box center [581, 64] width 147 height 10
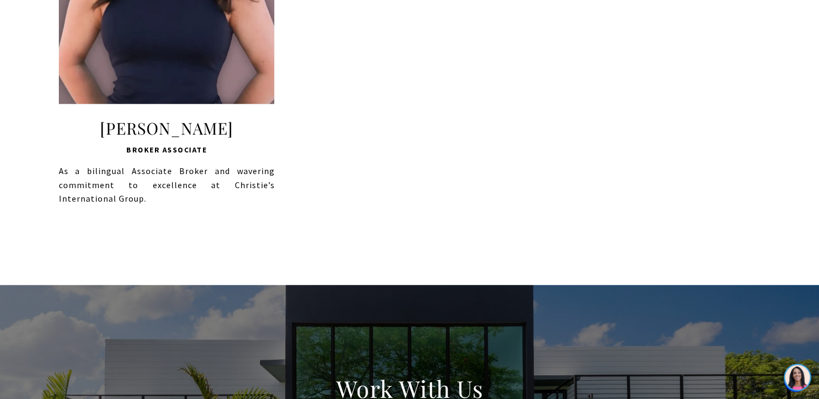
scroll to position [1026, 0]
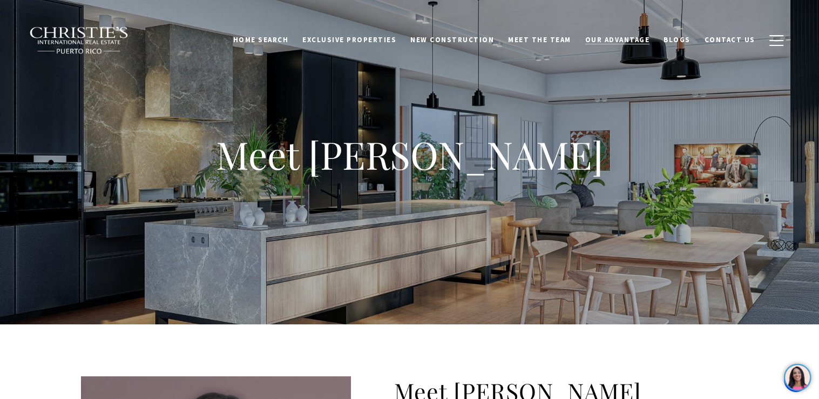
click at [622, 41] on span "Our Advantage" at bounding box center [617, 39] width 65 height 9
